Goal: Task Accomplishment & Management: Manage account settings

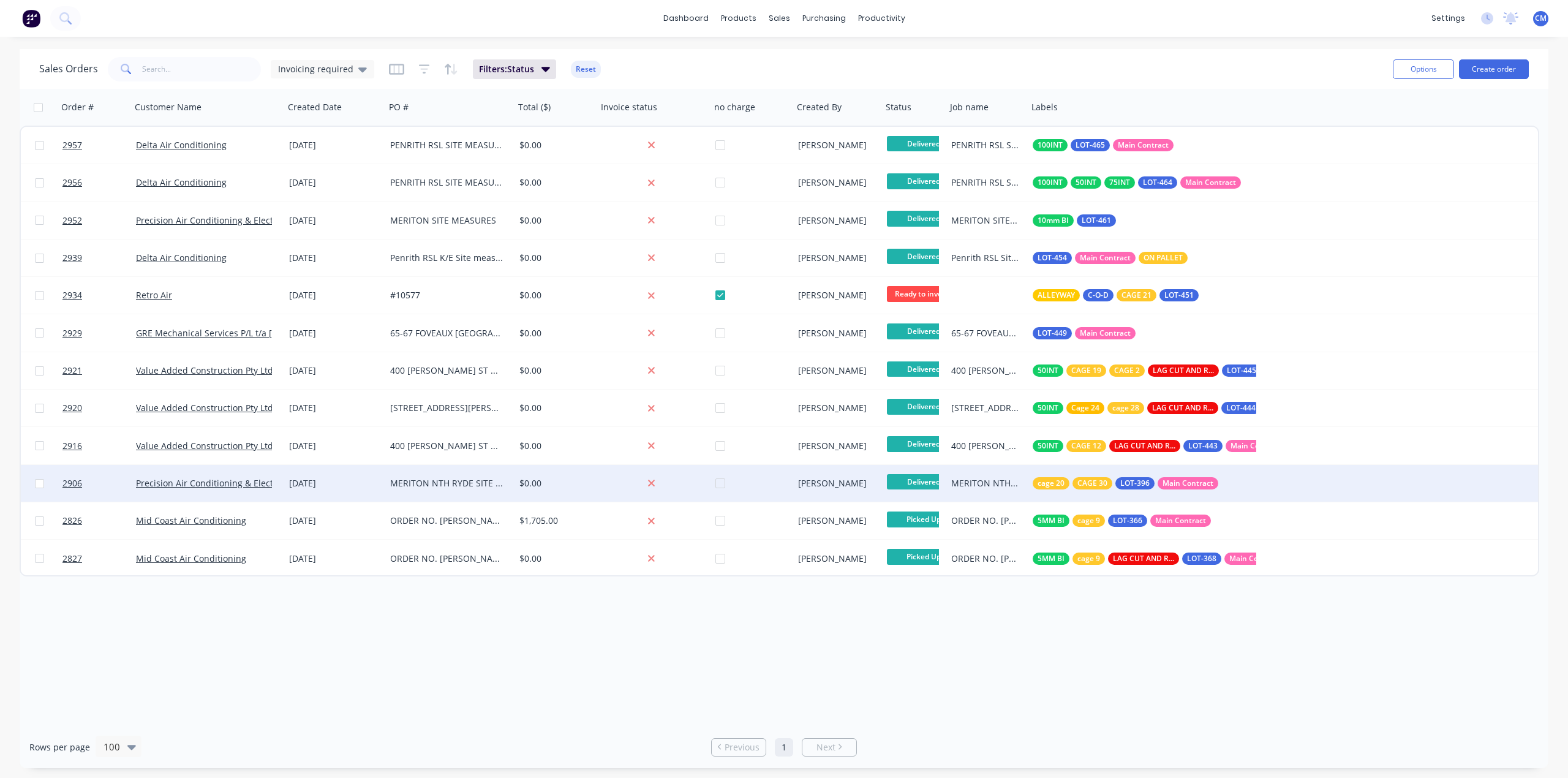
click at [38, 482] on input "checkbox" at bounding box center [39, 483] width 9 height 9
checkbox input "true"
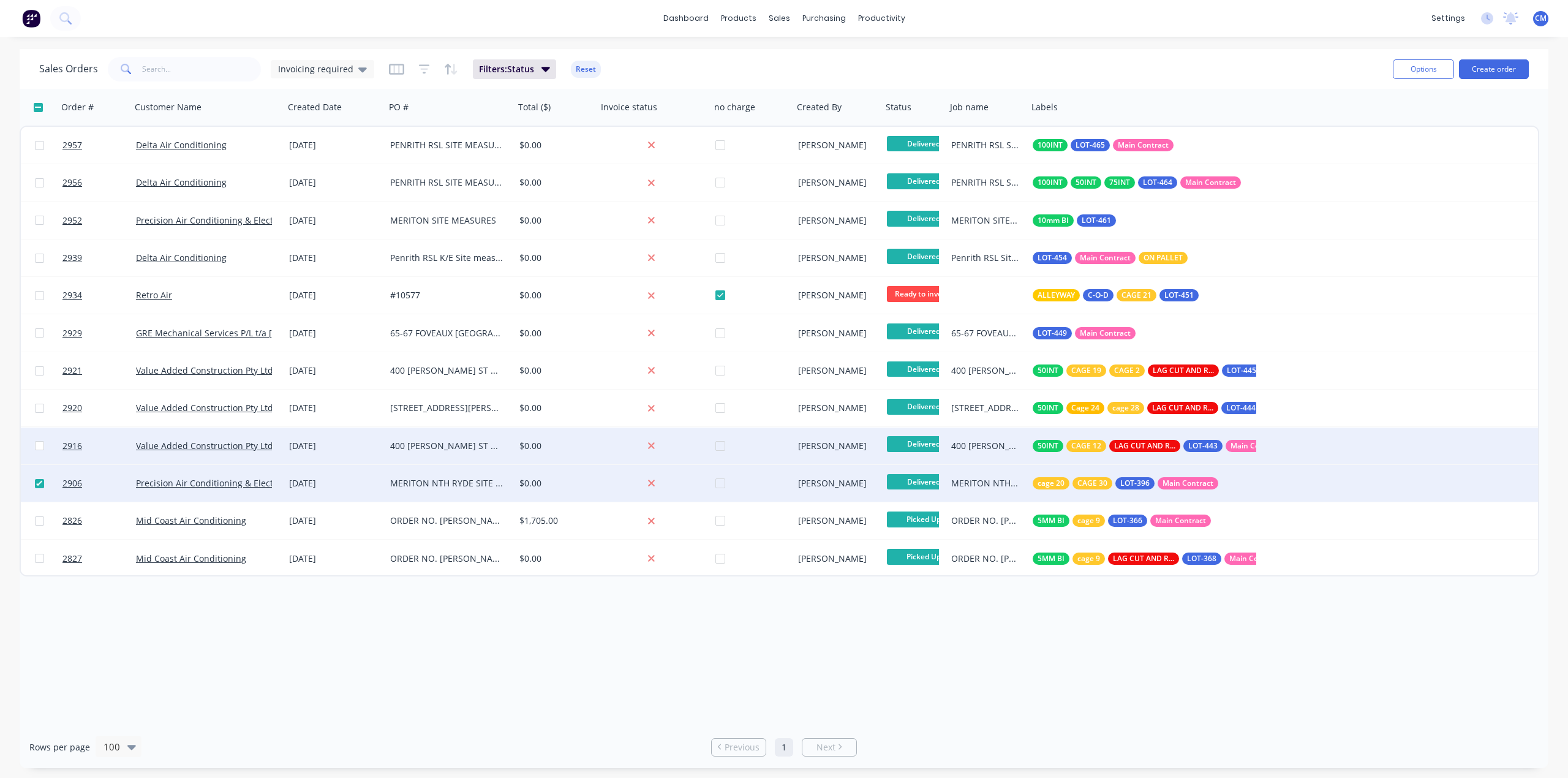
click at [39, 442] on input "checkbox" at bounding box center [39, 445] width 9 height 9
checkbox input "true"
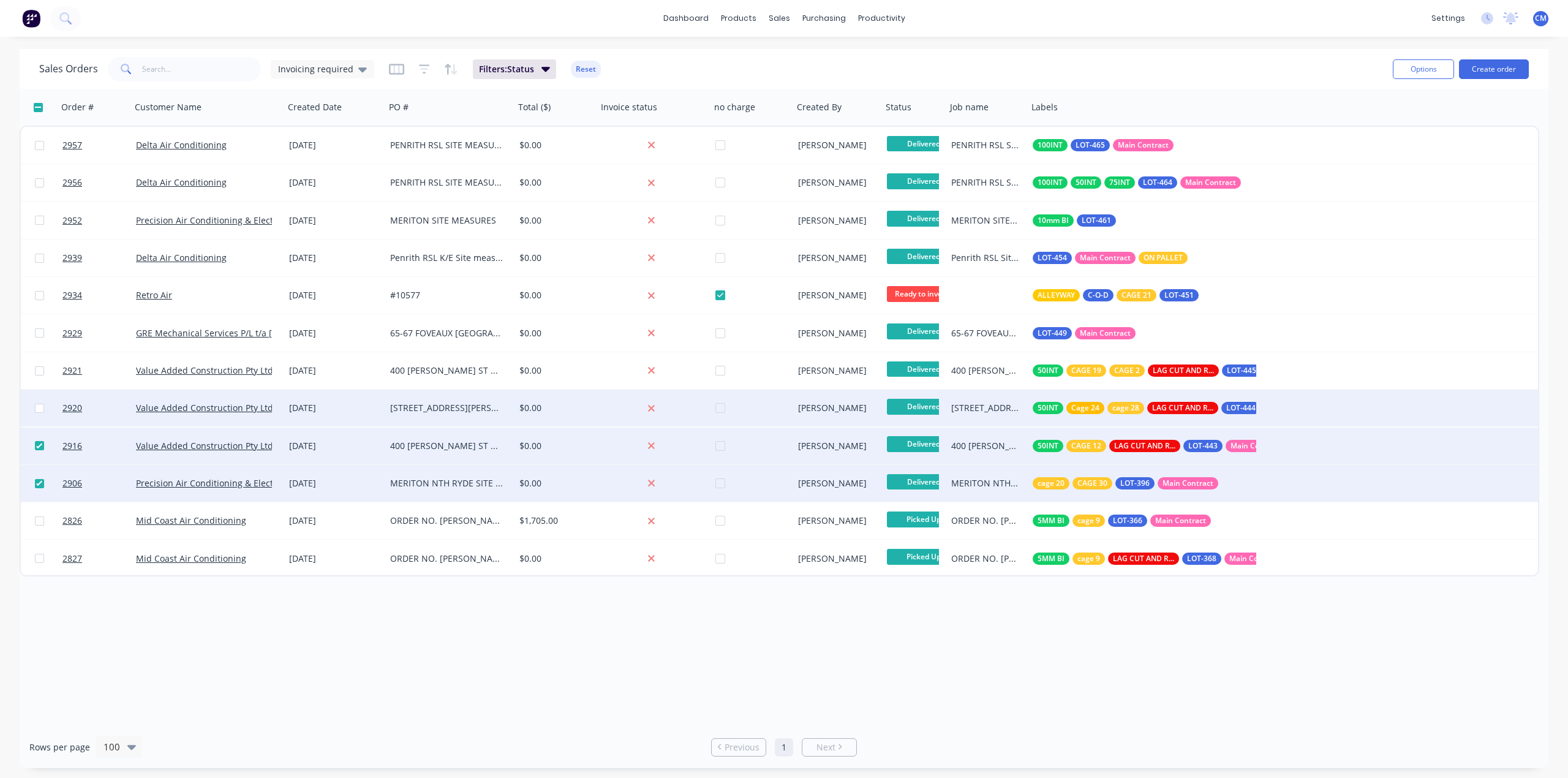
click at [35, 407] on input "checkbox" at bounding box center [39, 407] width 9 height 9
checkbox input "true"
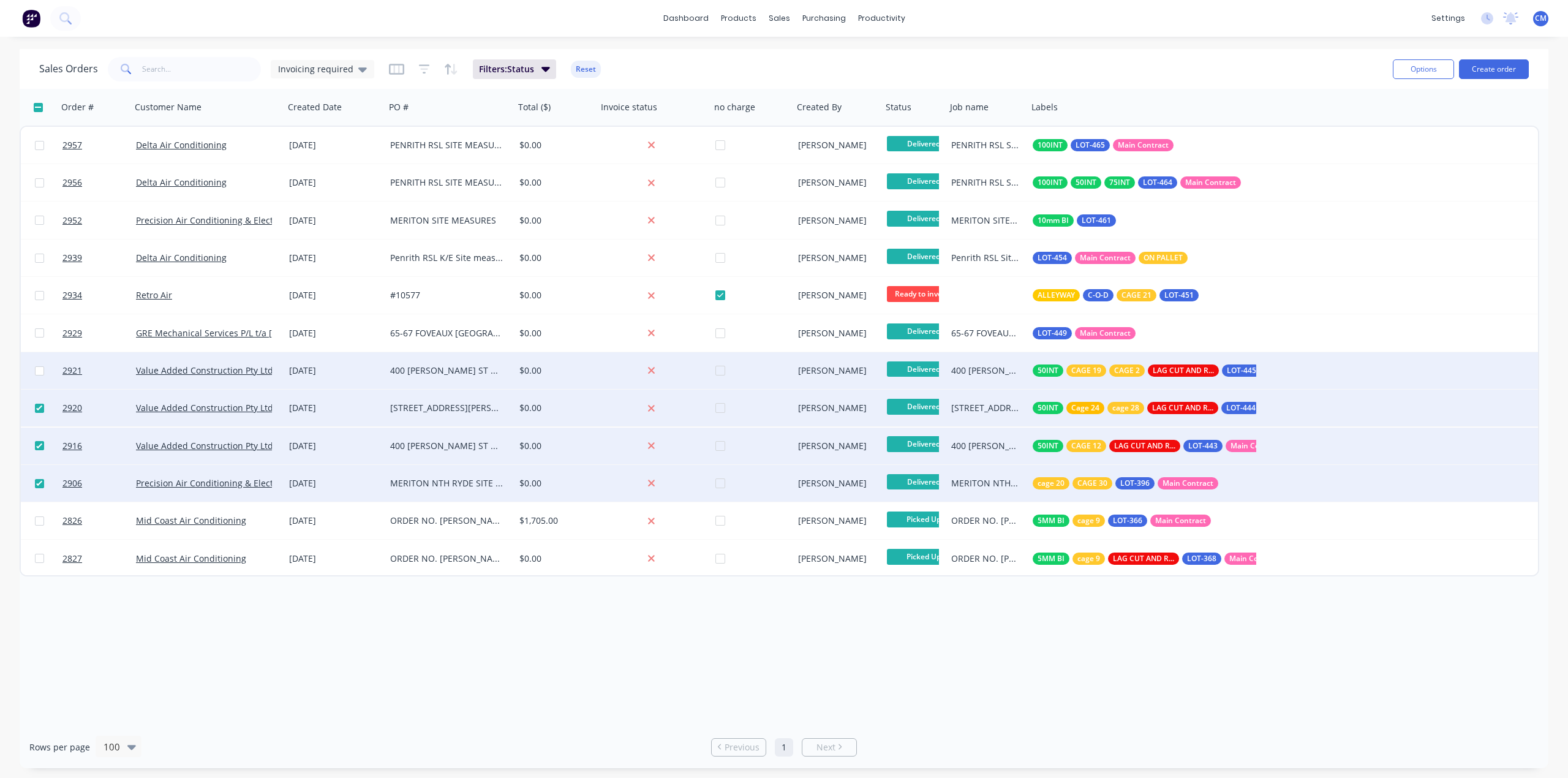
click at [38, 373] on input "checkbox" at bounding box center [39, 371] width 9 height 9
checkbox input "true"
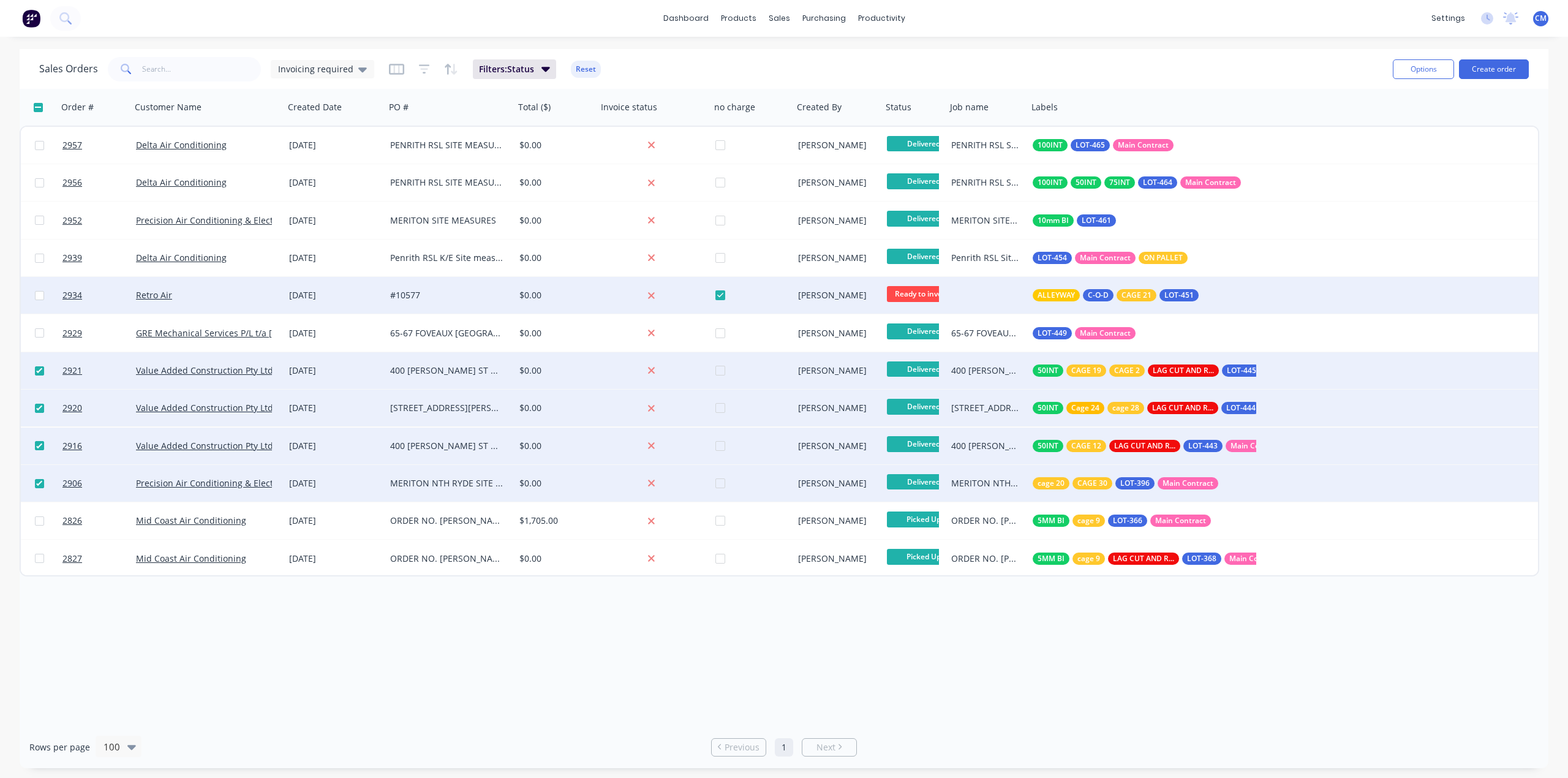
click at [39, 292] on input "checkbox" at bounding box center [39, 295] width 9 height 9
checkbox input "true"
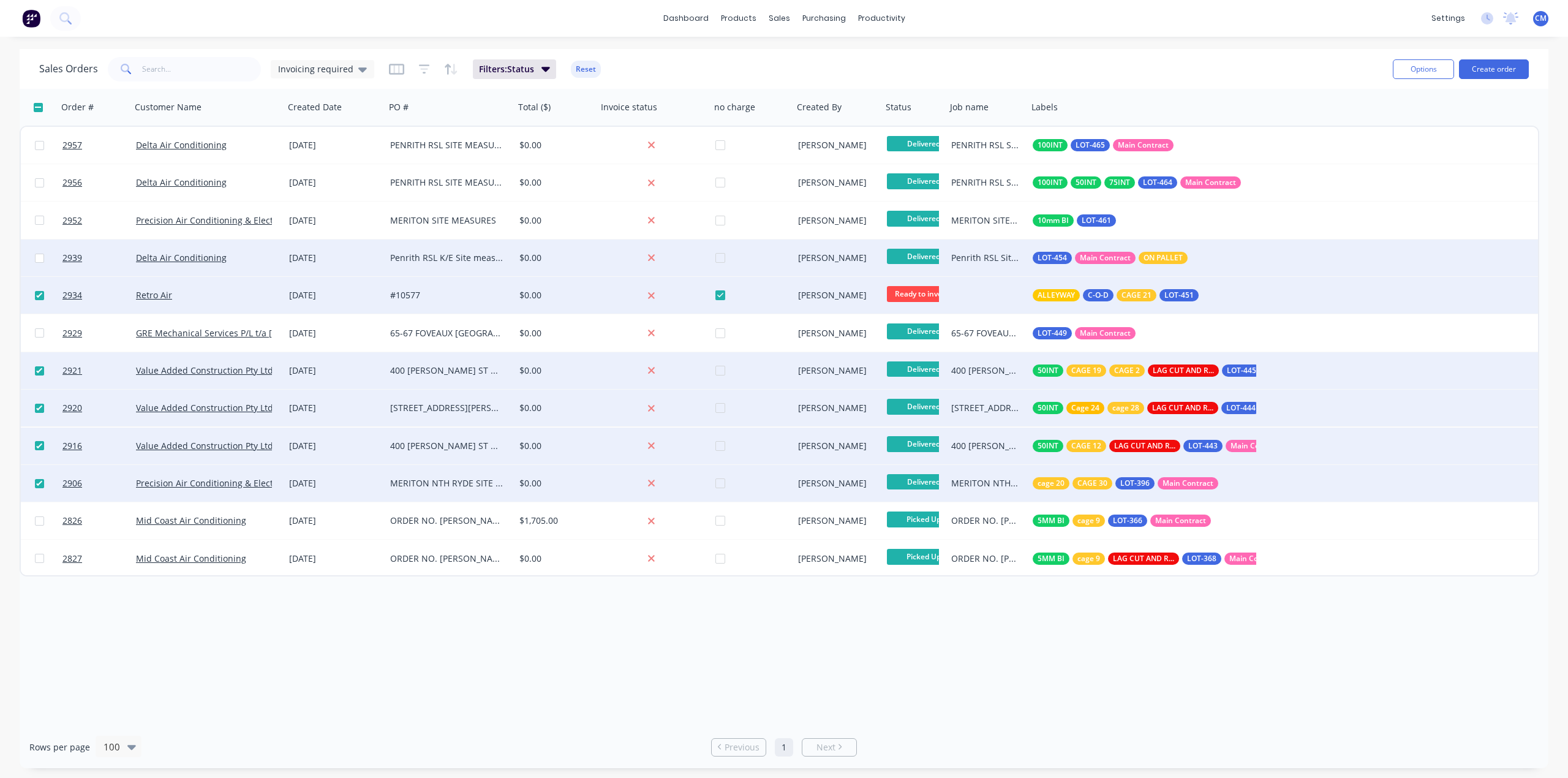
click at [39, 257] on input "checkbox" at bounding box center [39, 258] width 9 height 9
checkbox input "true"
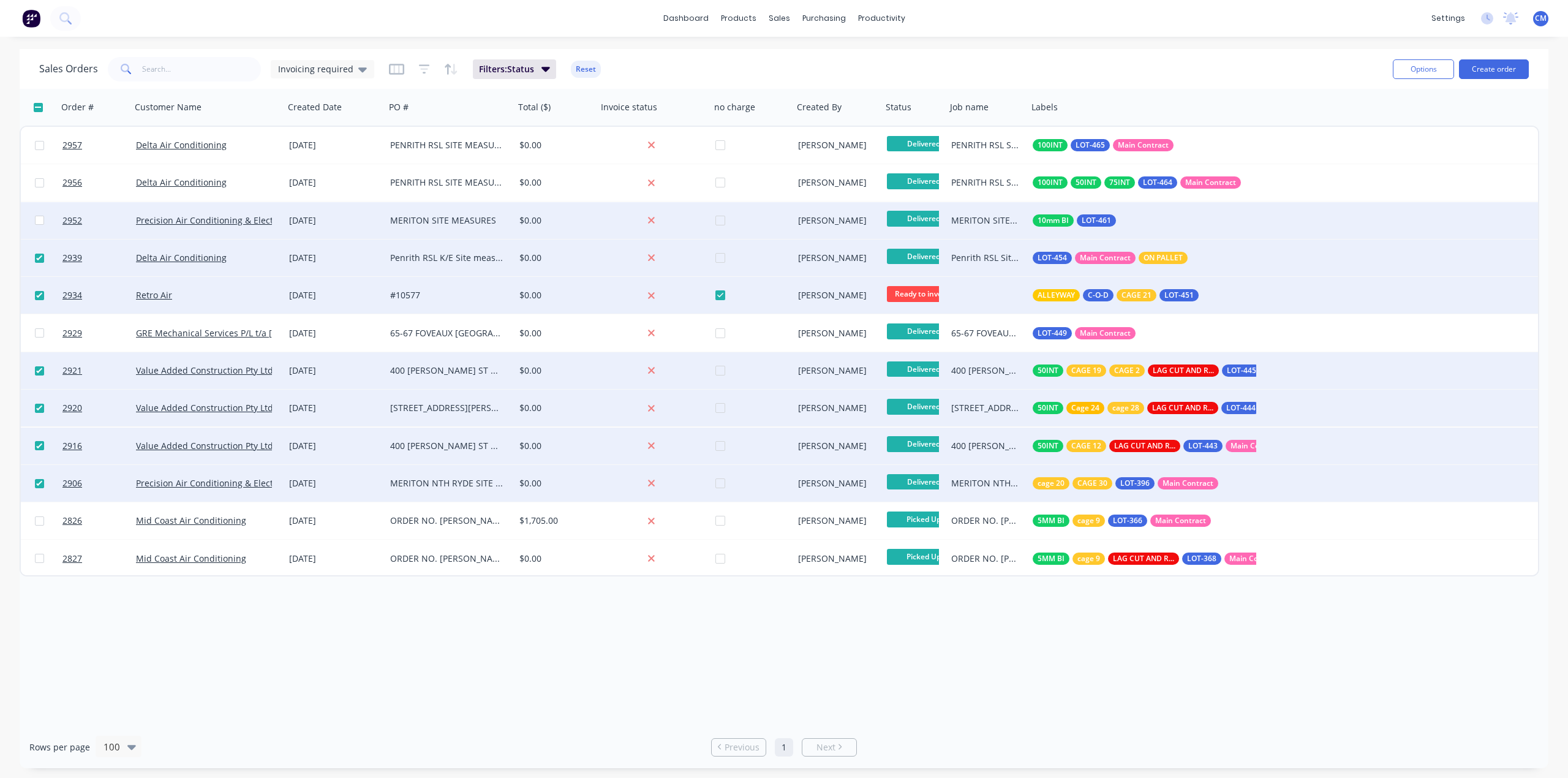
click at [38, 218] on input "checkbox" at bounding box center [39, 220] width 9 height 9
checkbox input "true"
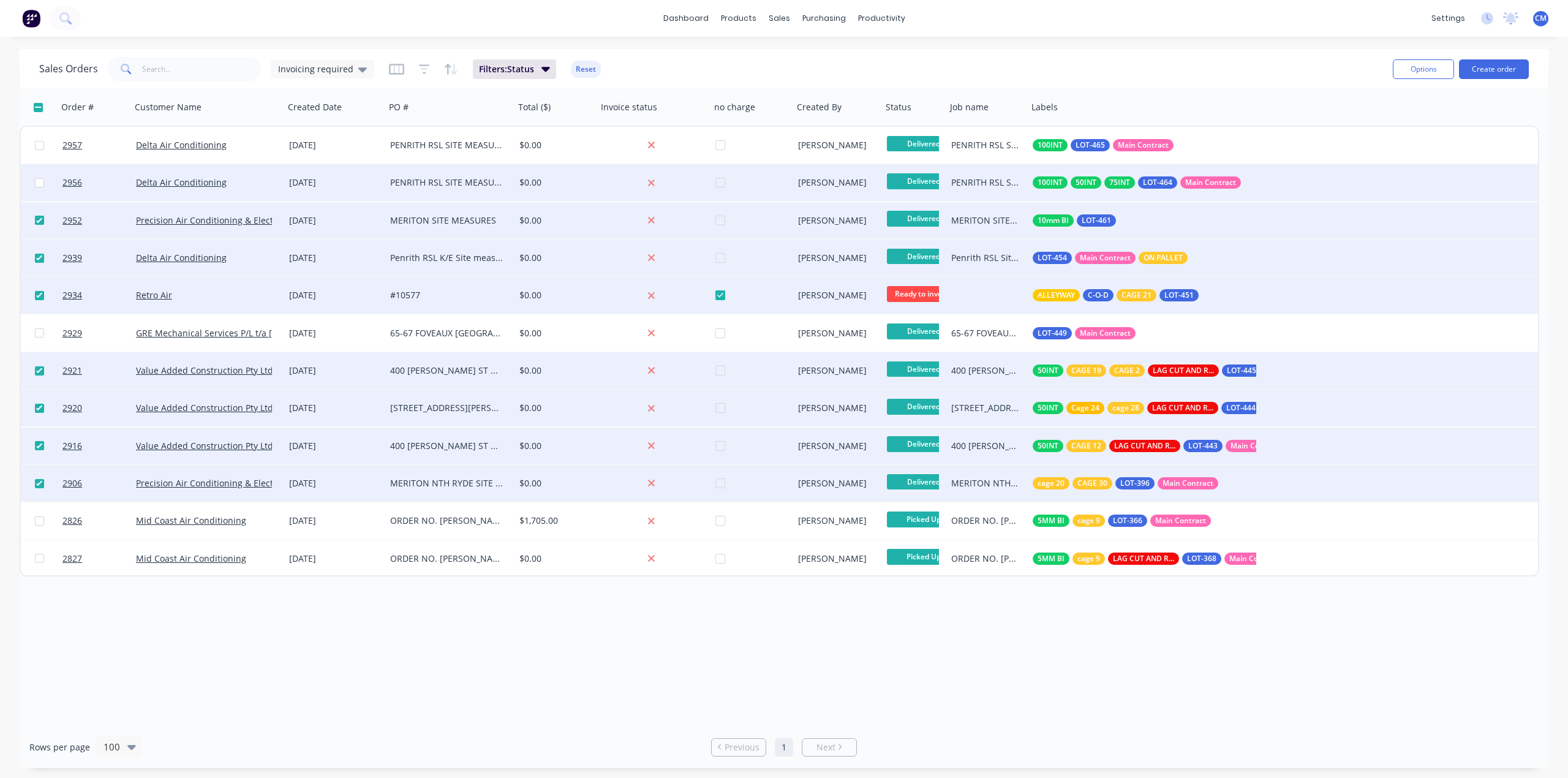
drag, startPoint x: 39, startPoint y: 182, endPoint x: 46, endPoint y: 171, distance: 13.0
click at [39, 182] on input "checkbox" at bounding box center [39, 182] width 9 height 9
checkbox input "true"
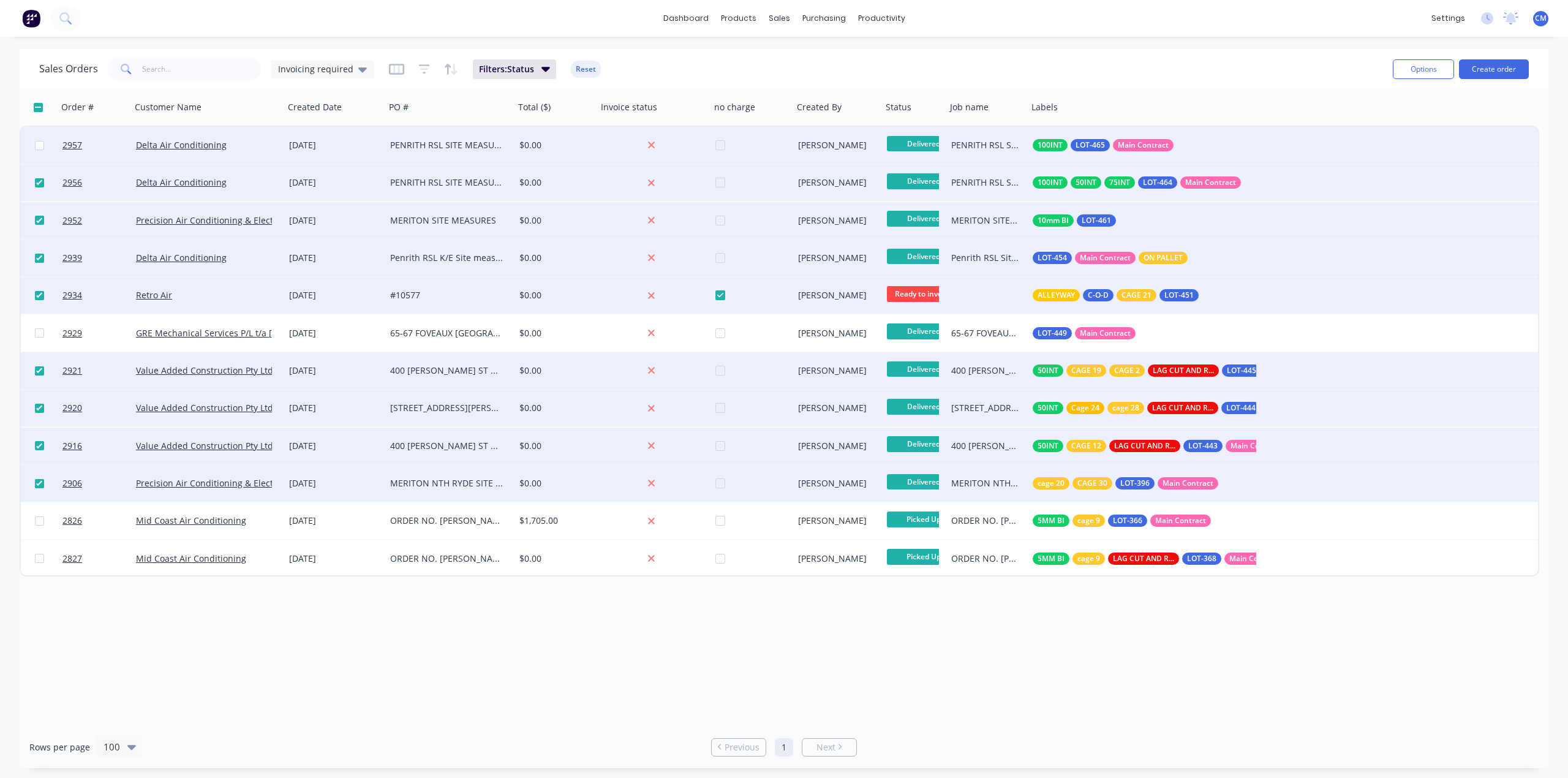
click at [37, 141] on input "checkbox" at bounding box center [39, 145] width 9 height 9
checkbox input "true"
click at [1431, 69] on button "Options" at bounding box center [1423, 69] width 61 height 20
click at [1378, 126] on div "Archive" at bounding box center [1386, 125] width 113 height 18
